Goal: Information Seeking & Learning: Learn about a topic

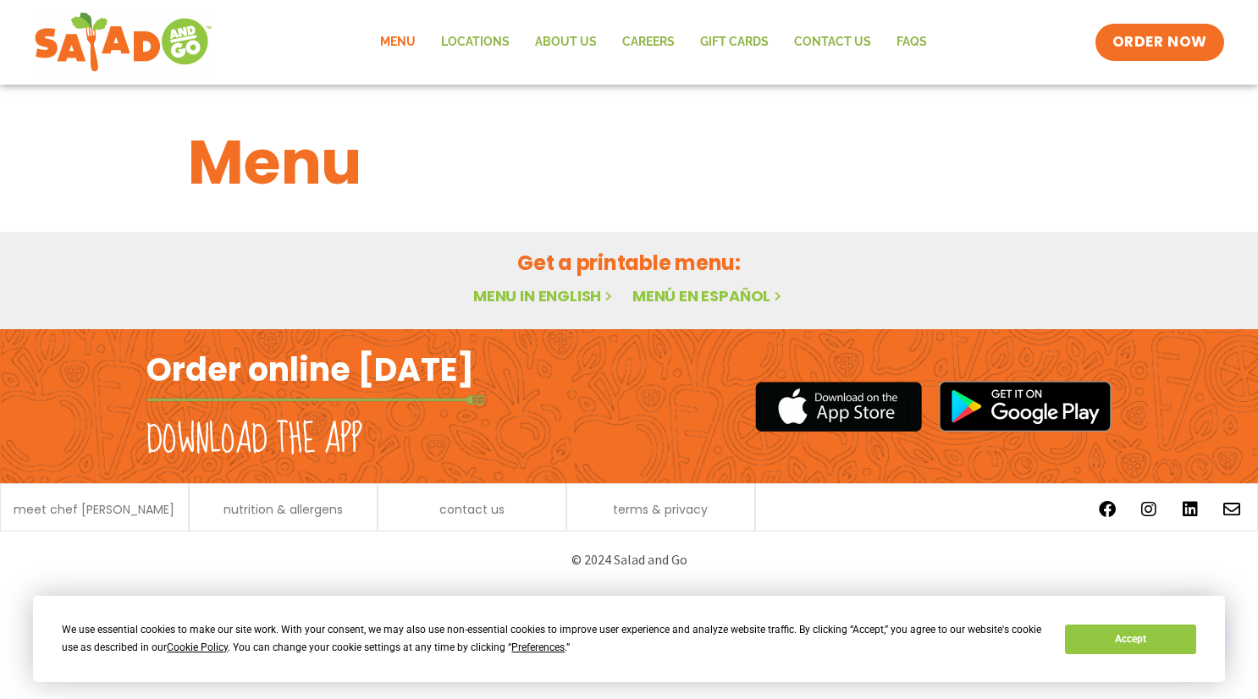
click at [549, 292] on link "Menu in English" at bounding box center [544, 295] width 142 height 21
click at [407, 35] on link "Menu" at bounding box center [397, 42] width 61 height 39
drag, startPoint x: 1117, startPoint y: 640, endPoint x: 835, endPoint y: 540, distance: 299.0
click at [1116, 640] on button "Accept" at bounding box center [1130, 640] width 130 height 30
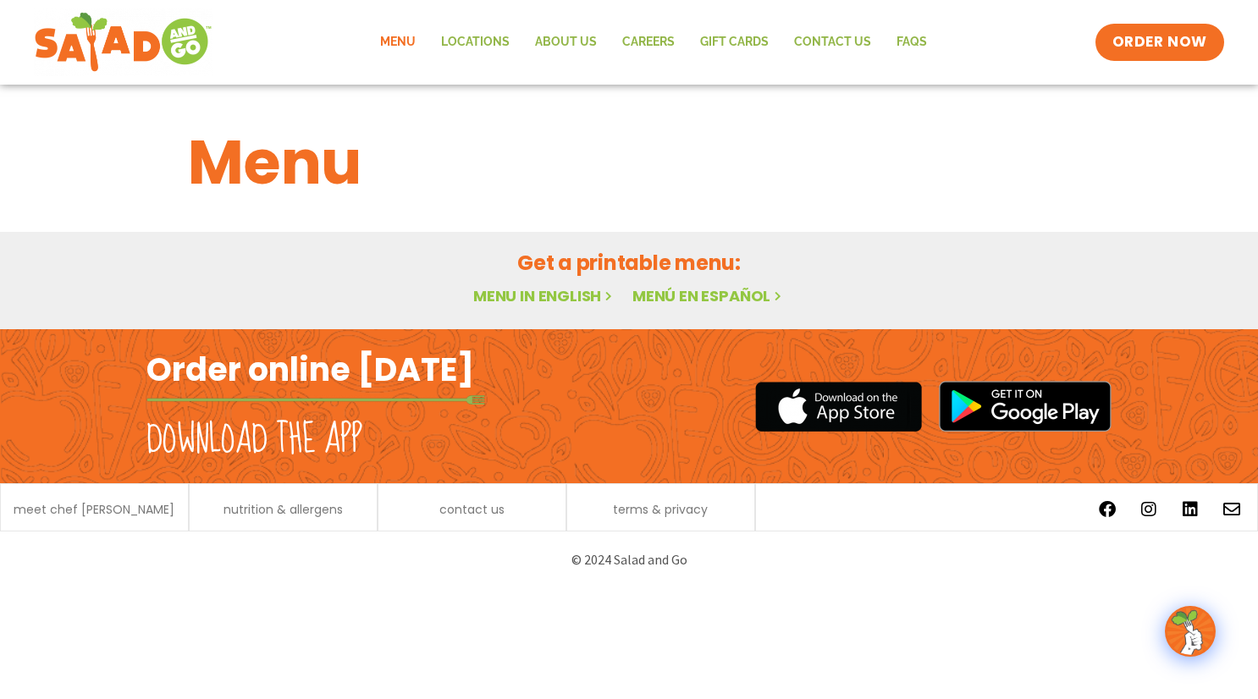
click at [568, 296] on link "Menu in English" at bounding box center [544, 295] width 142 height 21
